Goal: Check status: Check status

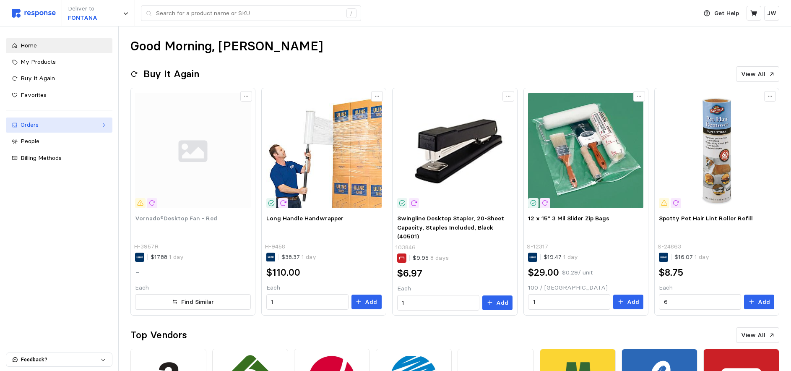
click at [29, 125] on div "Orders" at bounding box center [59, 124] width 77 height 9
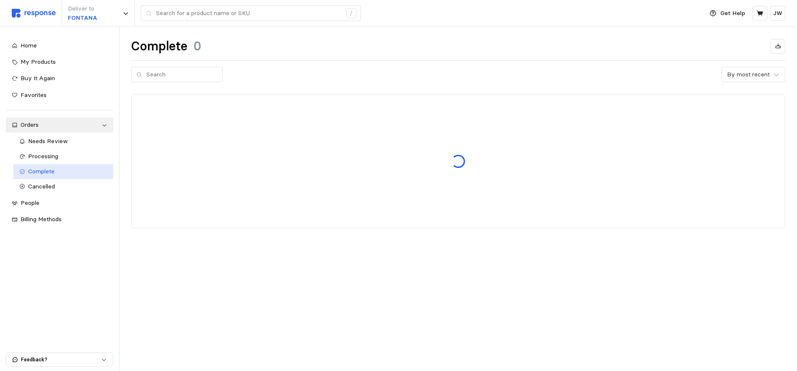
click at [36, 171] on span "Complete" at bounding box center [41, 171] width 26 height 8
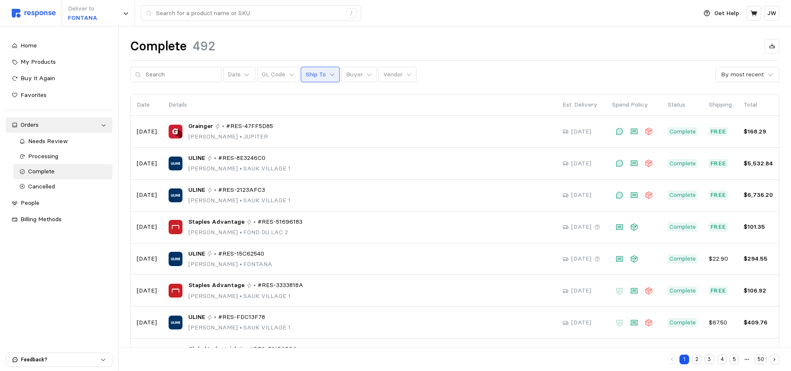
click at [329, 72] on icon at bounding box center [332, 75] width 6 height 6
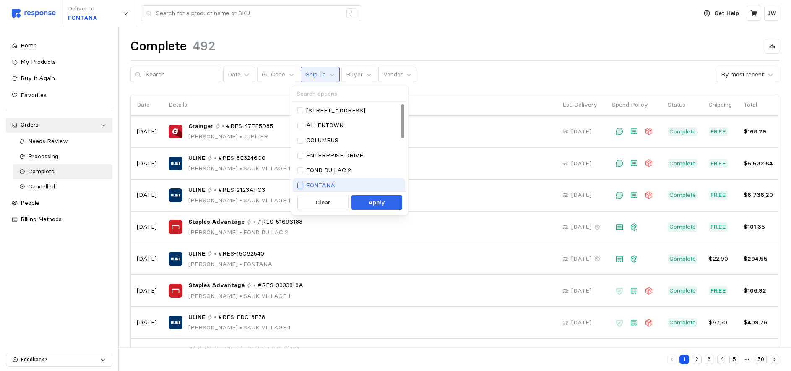
click at [302, 183] on div at bounding box center [300, 185] width 6 height 6
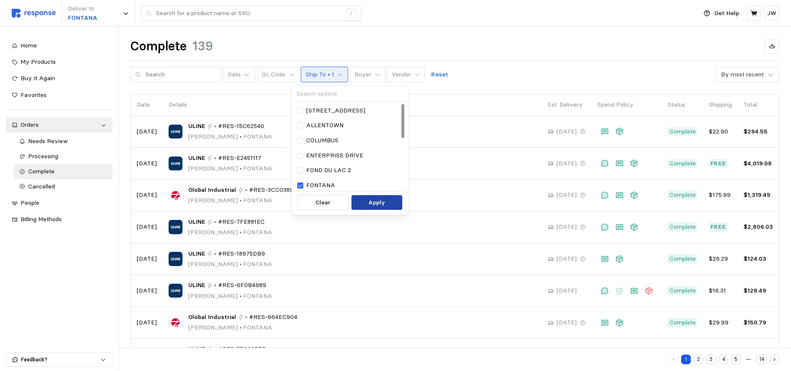
click at [375, 202] on p "Apply" at bounding box center [376, 202] width 17 height 9
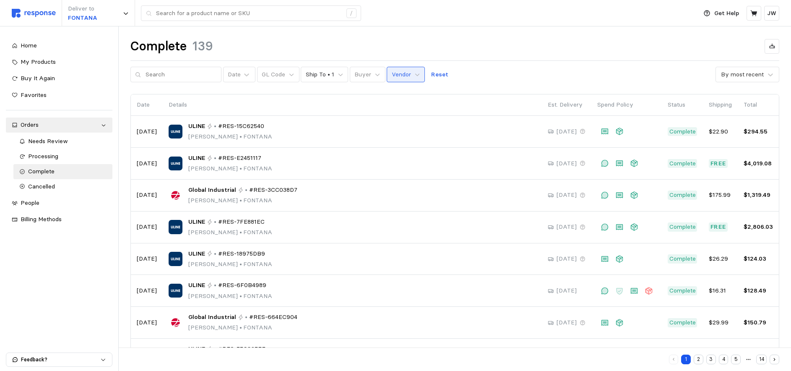
click at [402, 73] on button "Vendor" at bounding box center [406, 75] width 38 height 16
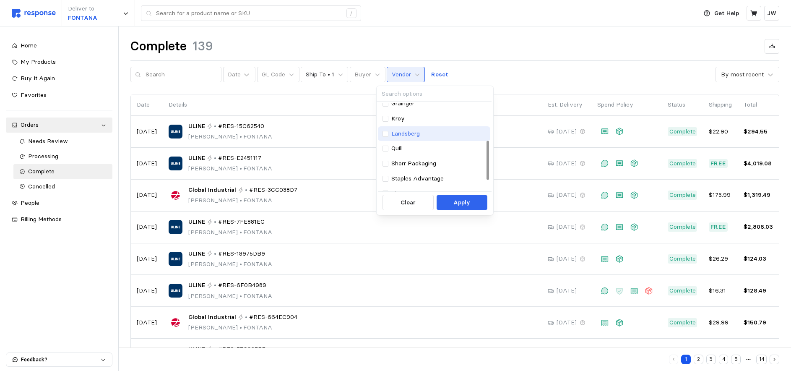
scroll to position [56, 0]
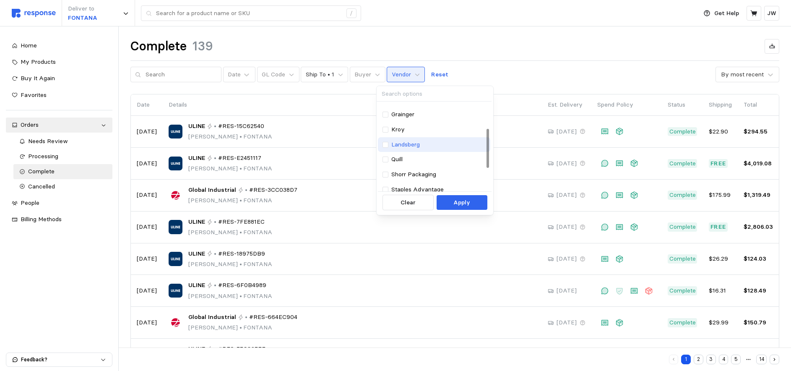
drag, startPoint x: 384, startPoint y: 145, endPoint x: 391, endPoint y: 149, distance: 8.5
click at [384, 145] on div at bounding box center [385, 145] width 6 height 6
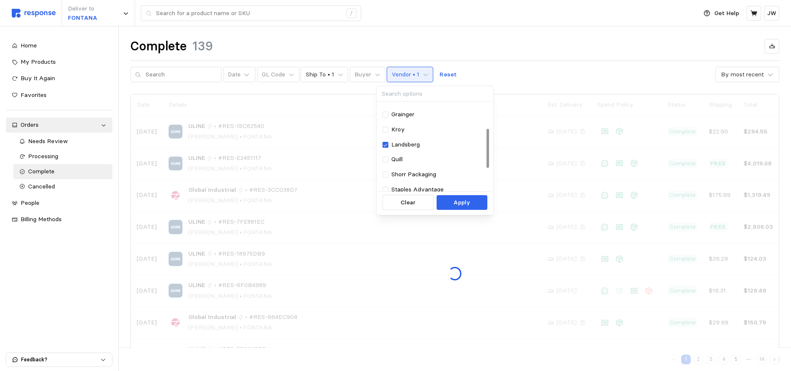
click at [460, 202] on p "Apply" at bounding box center [461, 202] width 17 height 9
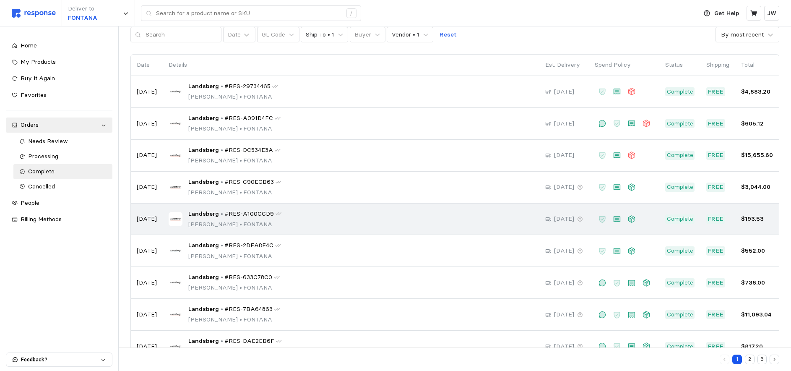
scroll to position [39, 0]
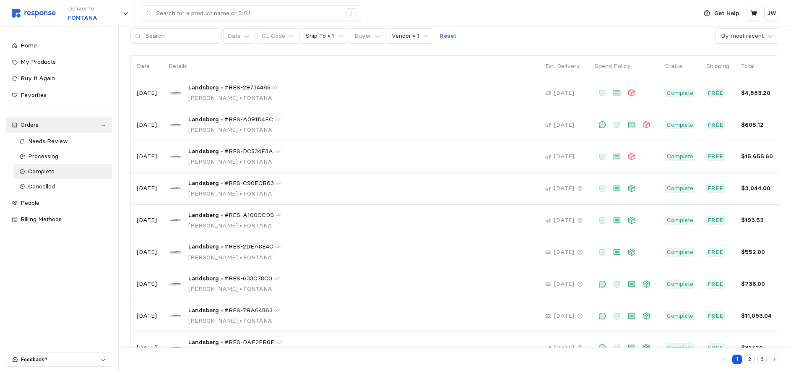
click at [750, 358] on button "2" at bounding box center [750, 359] width 10 height 10
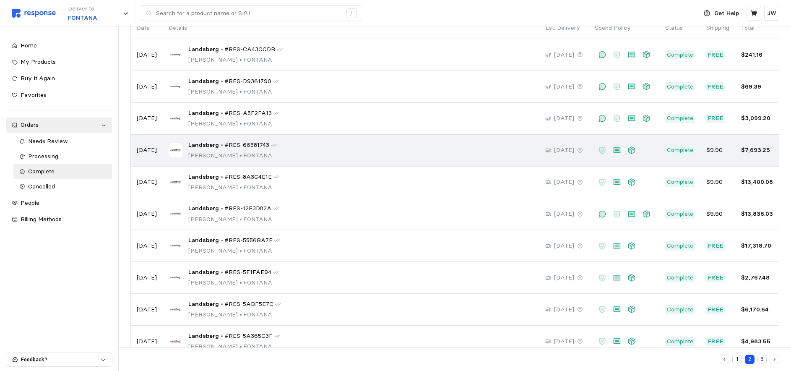
scroll to position [99, 0]
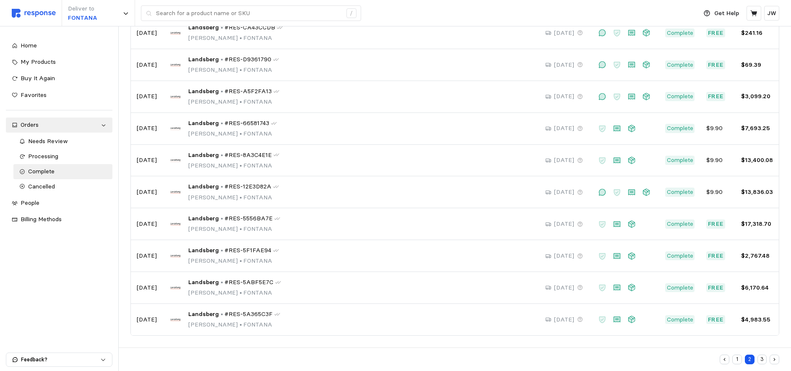
click at [763, 360] on button "3" at bounding box center [762, 359] width 10 height 10
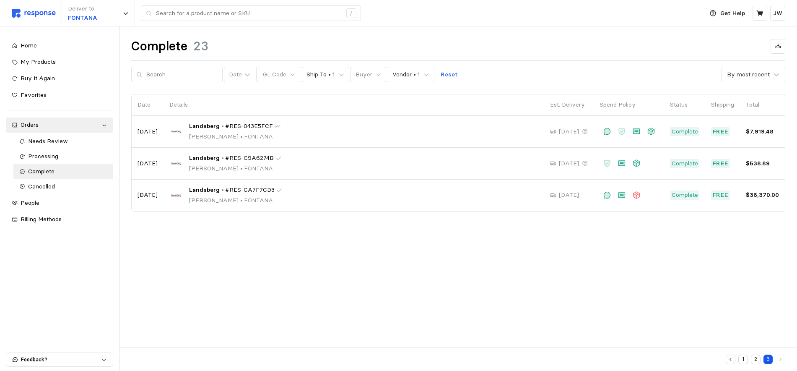
click at [743, 358] on button "1" at bounding box center [744, 359] width 10 height 10
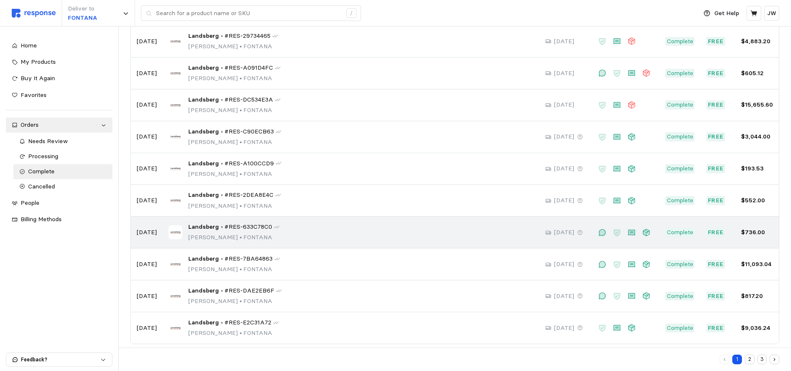
scroll to position [99, 0]
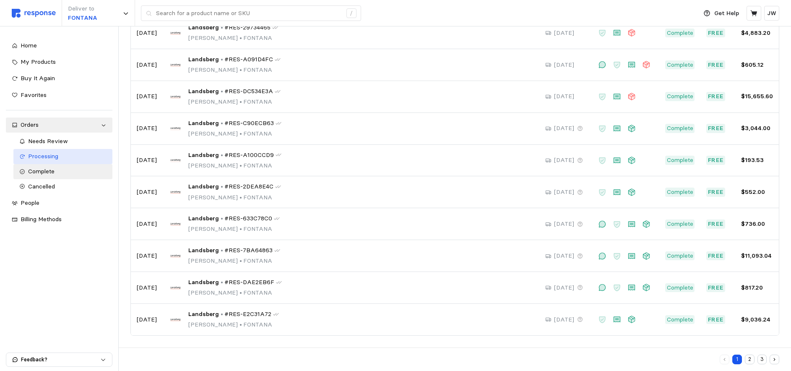
click at [45, 158] on span "Processing" at bounding box center [43, 156] width 30 height 8
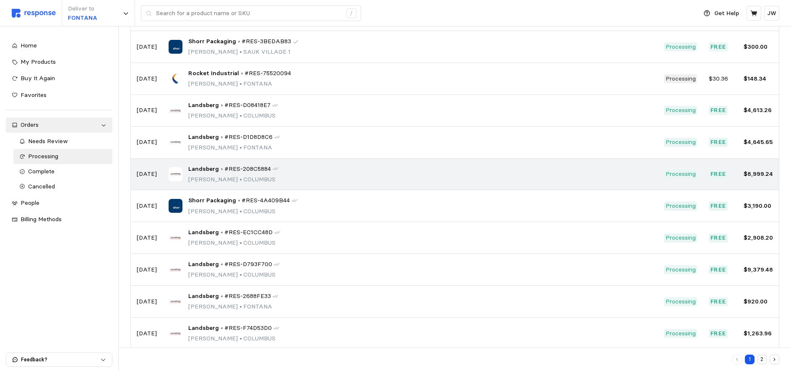
scroll to position [49, 0]
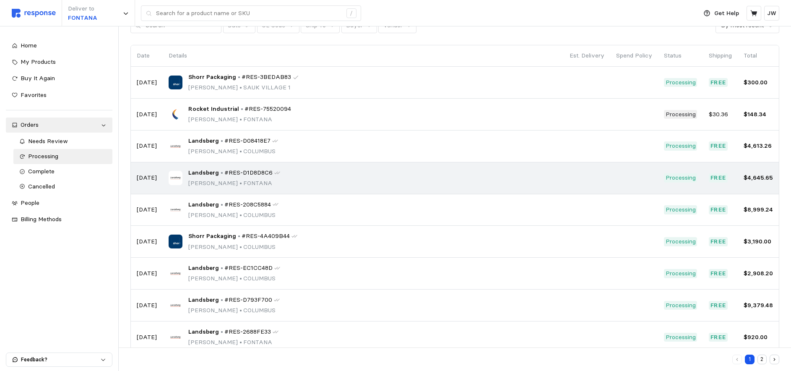
click at [339, 182] on div "Landsberg • #RES-D1D8D8C6 [PERSON_NAME] • [PERSON_NAME]" at bounding box center [363, 178] width 389 height 20
